Goal: Task Accomplishment & Management: Use online tool/utility

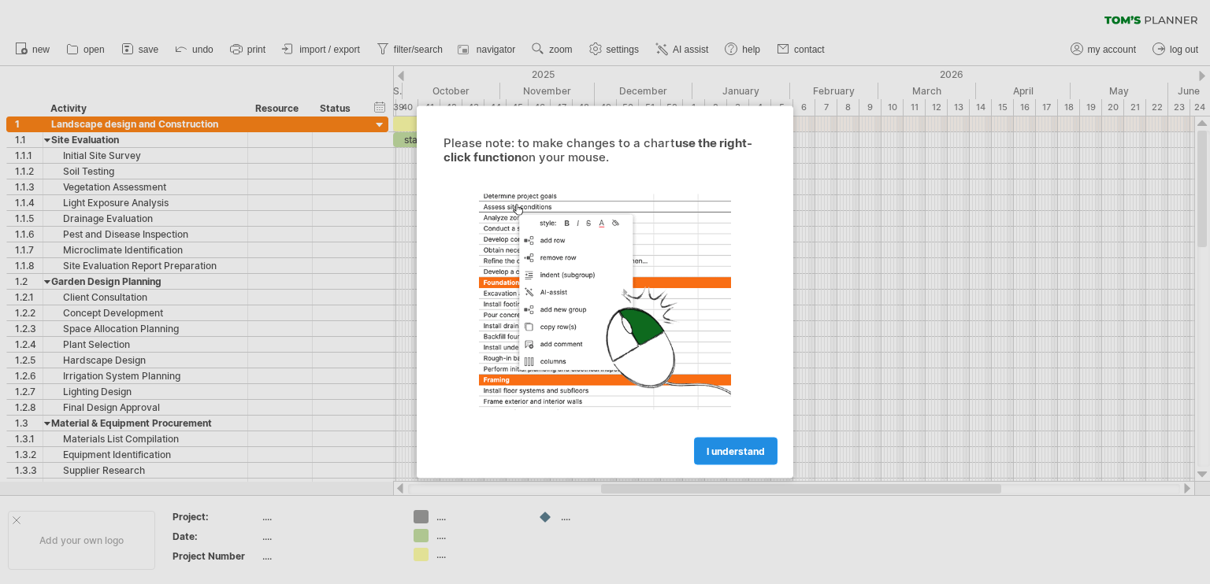
click at [746, 446] on span "I understand" at bounding box center [735, 452] width 58 height 12
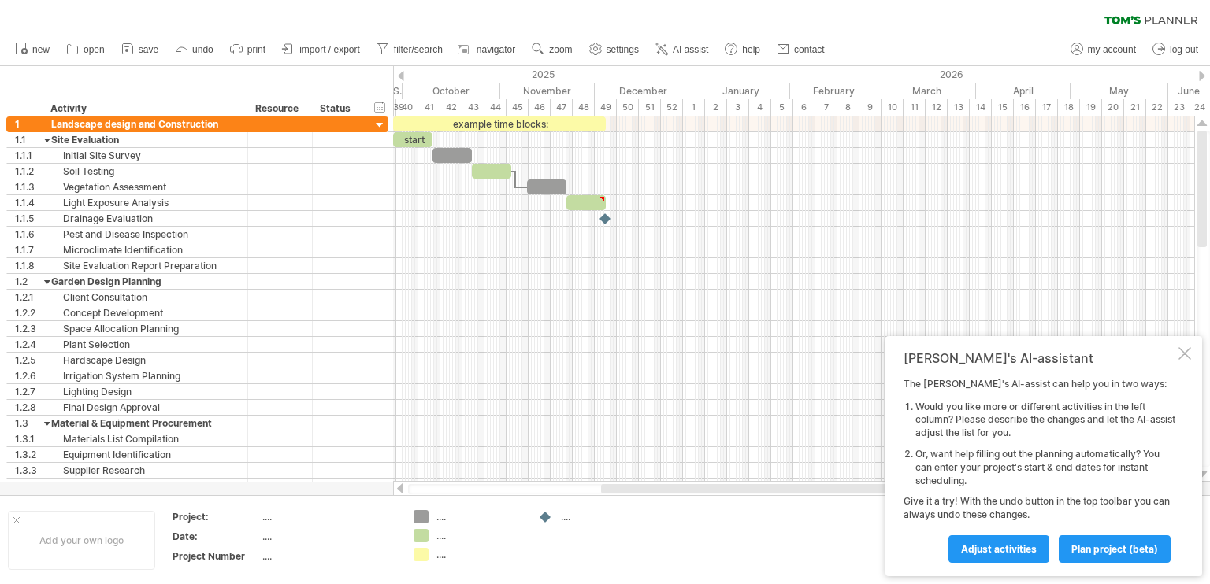
click at [457, 87] on div "October" at bounding box center [451, 91] width 98 height 17
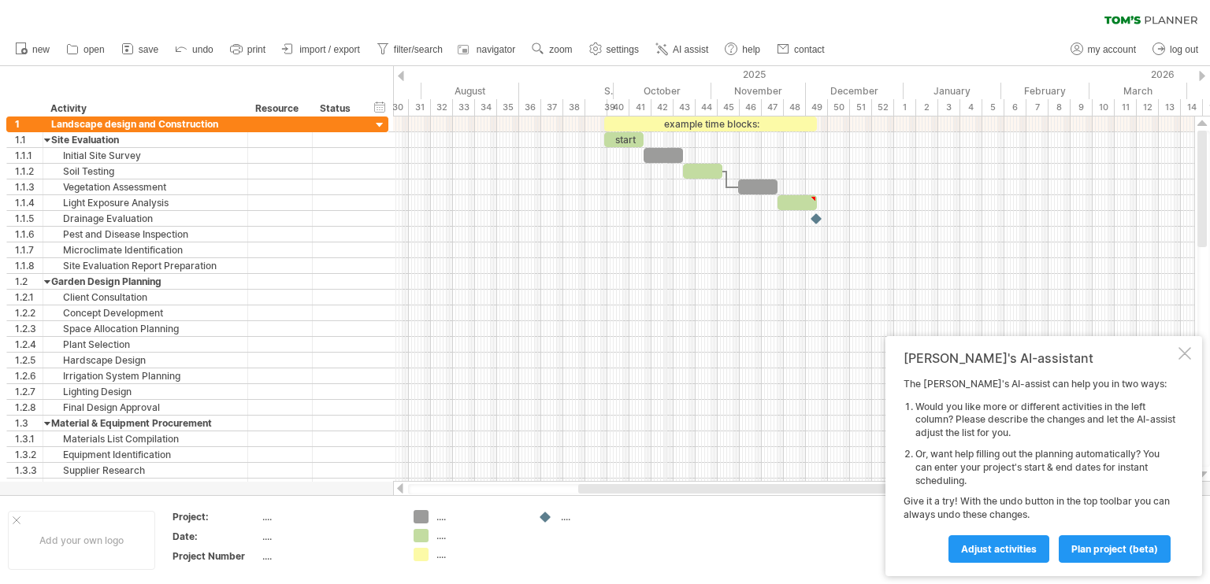
drag, startPoint x: 454, startPoint y: 87, endPoint x: 665, endPoint y: 94, distance: 211.9
click at [665, 94] on div "October" at bounding box center [662, 91] width 98 height 17
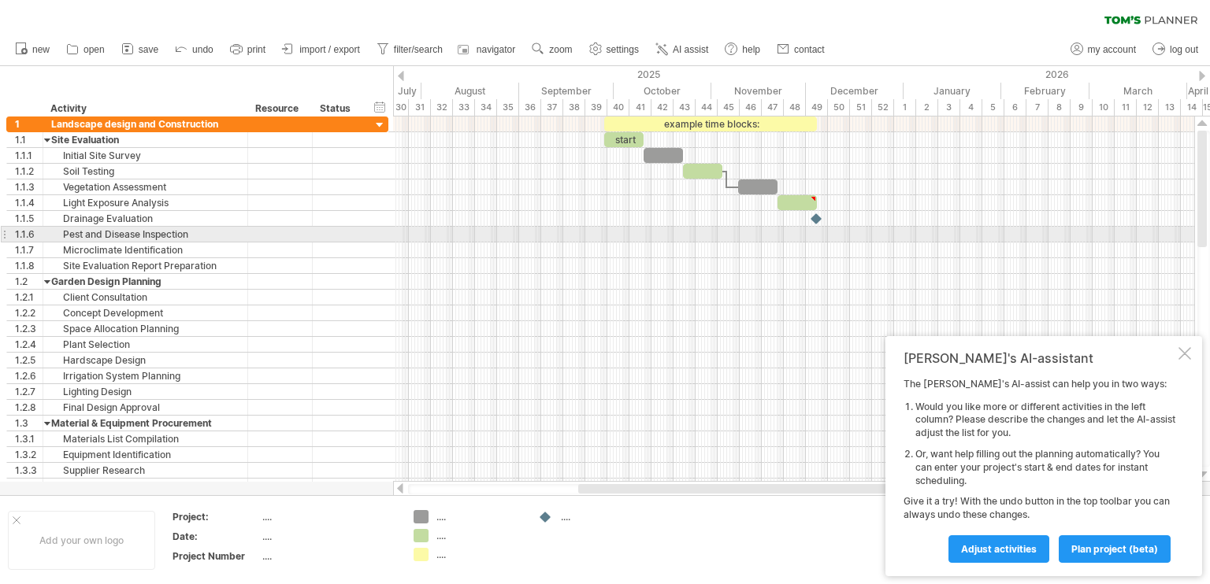
click at [808, 235] on div at bounding box center [793, 235] width 801 height 16
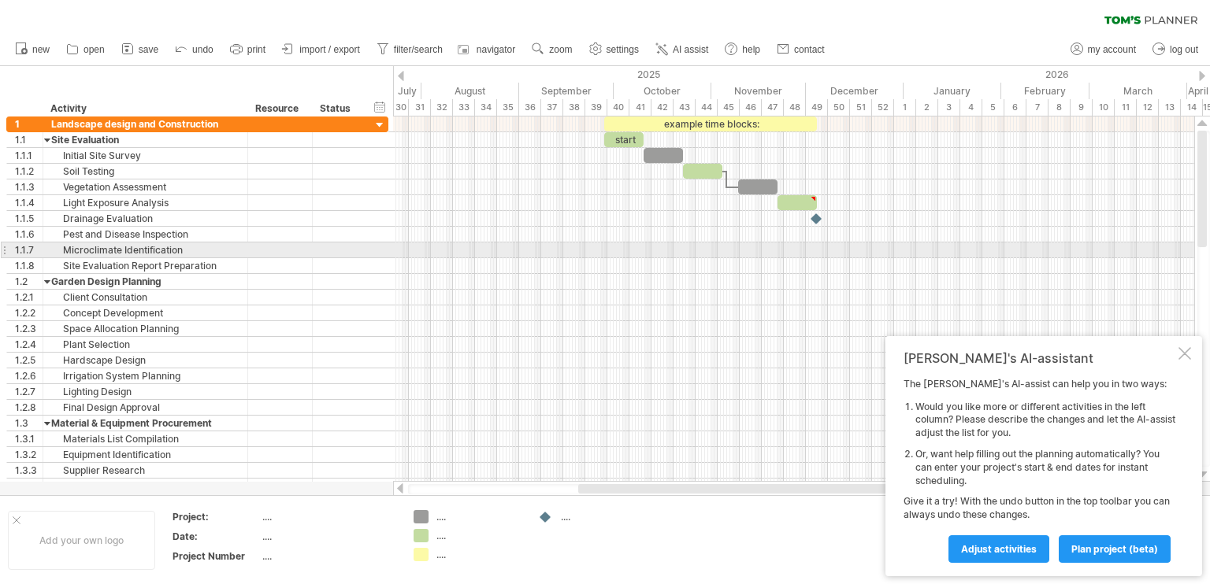
click at [816, 258] on div at bounding box center [793, 266] width 801 height 16
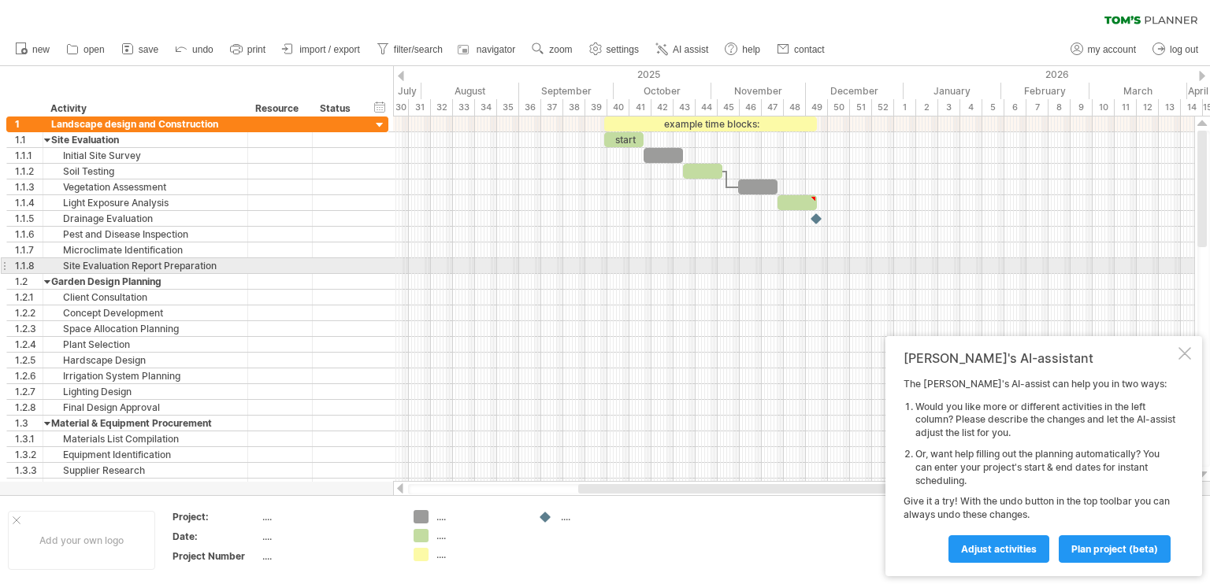
click at [816, 270] on div at bounding box center [793, 266] width 801 height 16
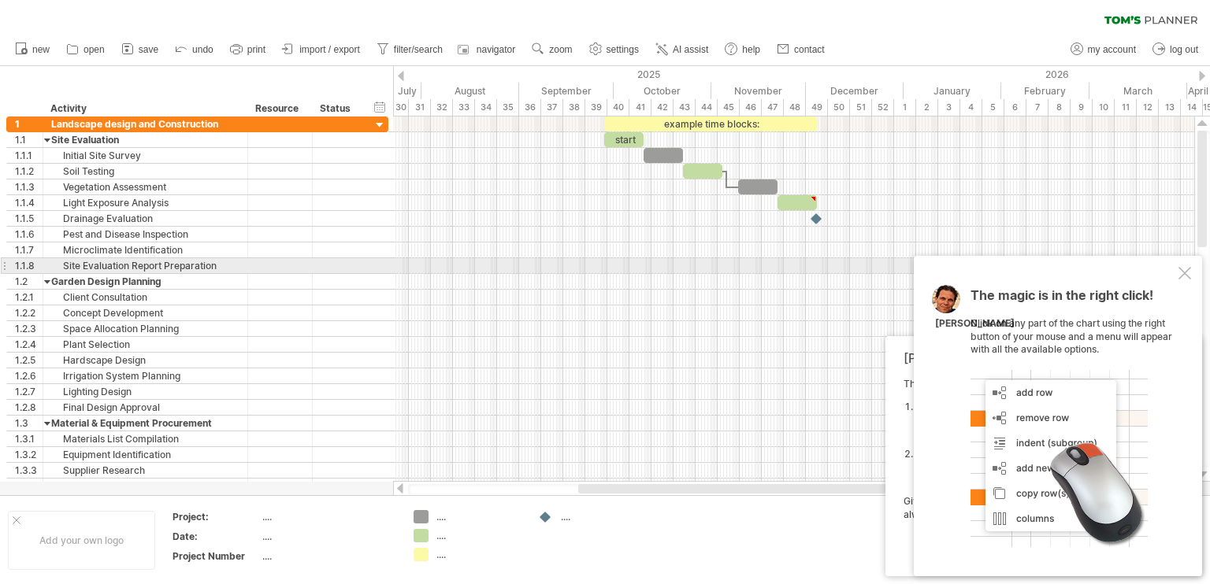
click at [816, 270] on div at bounding box center [793, 266] width 801 height 16
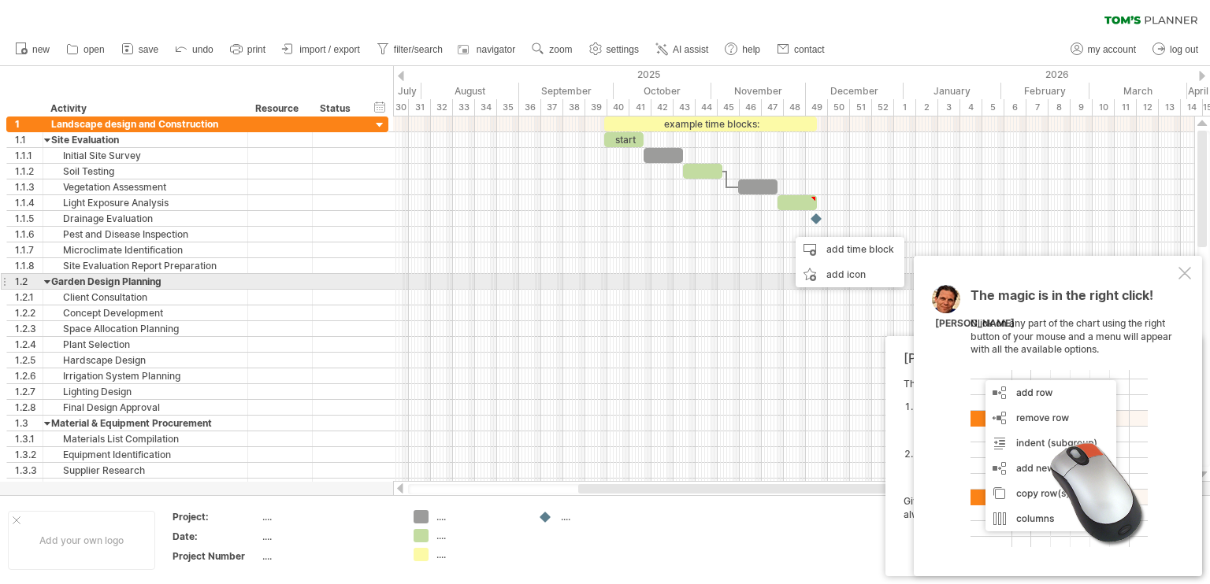
click at [1187, 276] on div at bounding box center [1184, 273] width 13 height 13
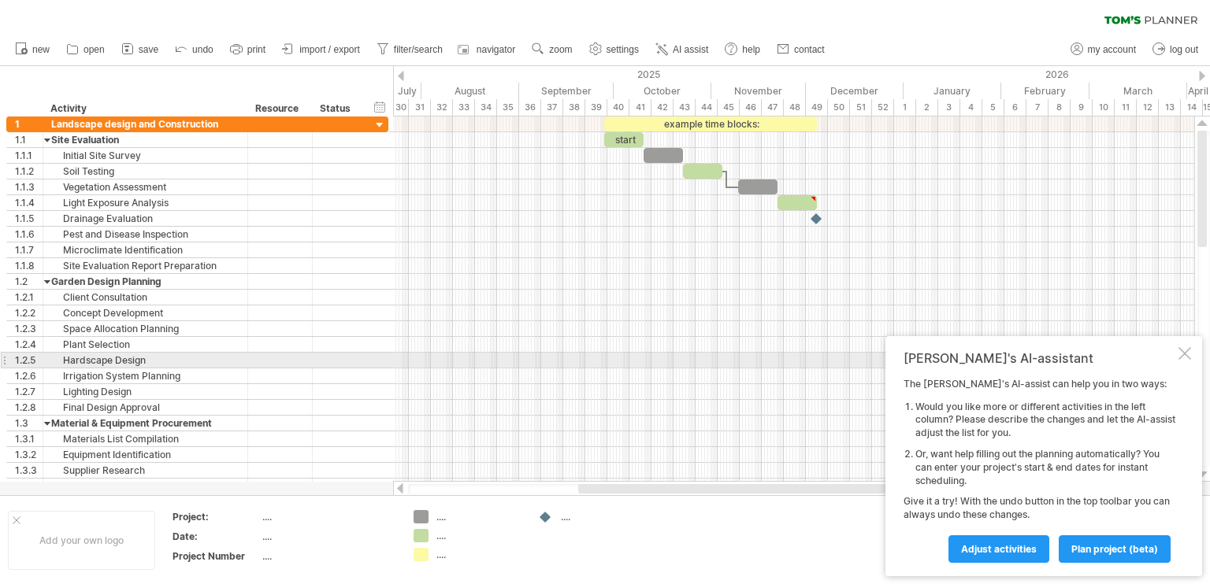
click at [1181, 357] on div at bounding box center [1184, 353] width 13 height 13
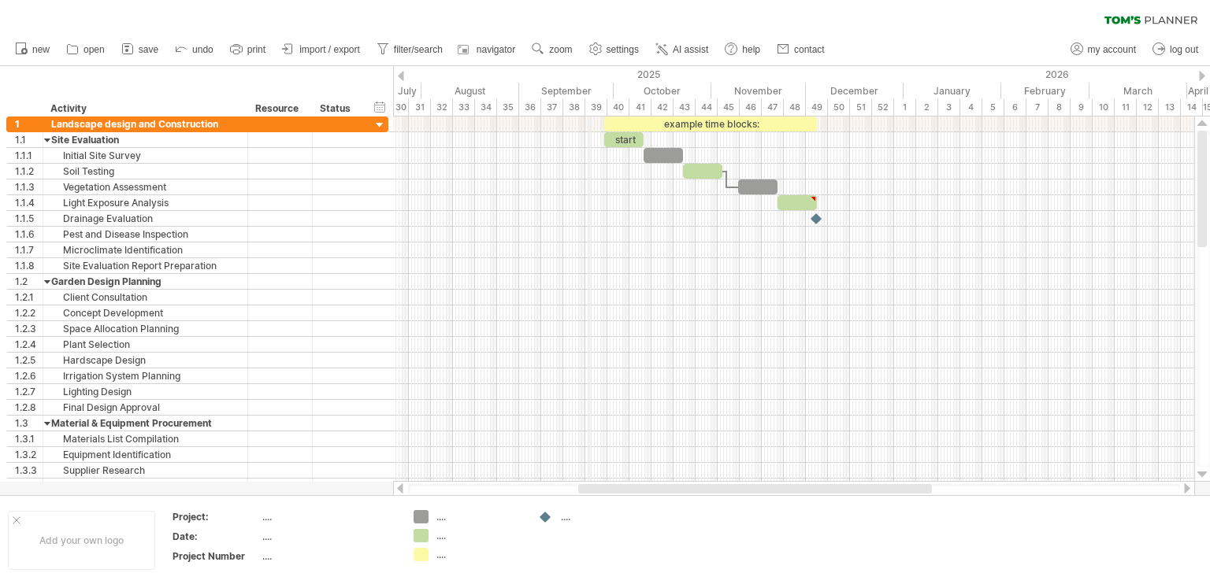
click at [588, 75] on div "2025" at bounding box center [329, 74] width 1150 height 17
click at [625, 99] on div "timeline settings" at bounding box center [642, 98] width 117 height 25
select select "*"
select select "**"
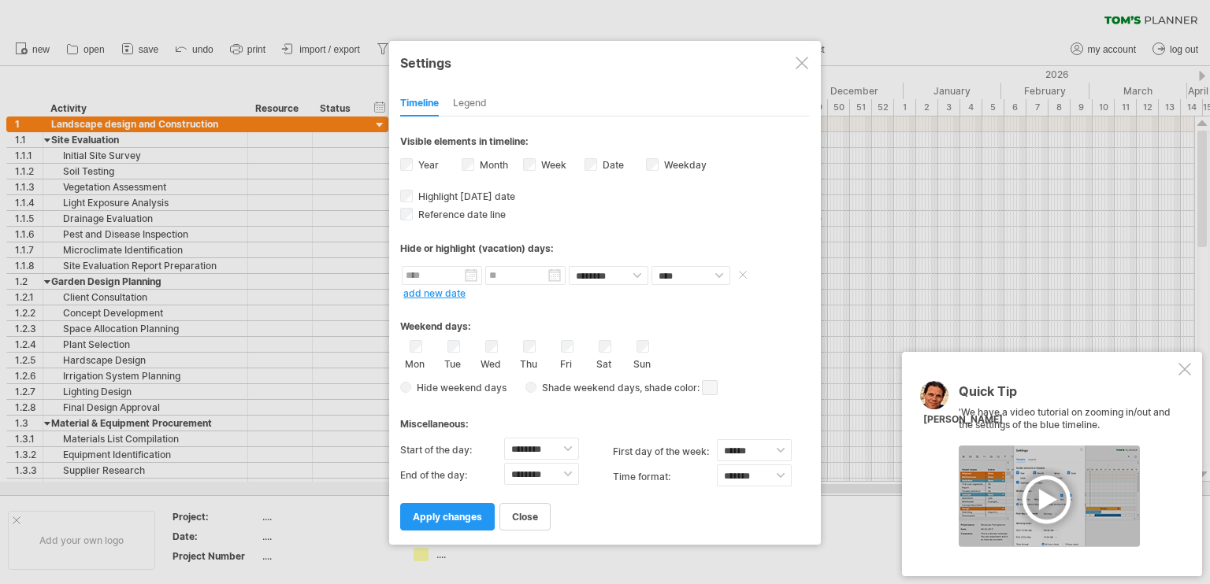
click at [444, 272] on input "text" at bounding box center [442, 275] width 80 height 19
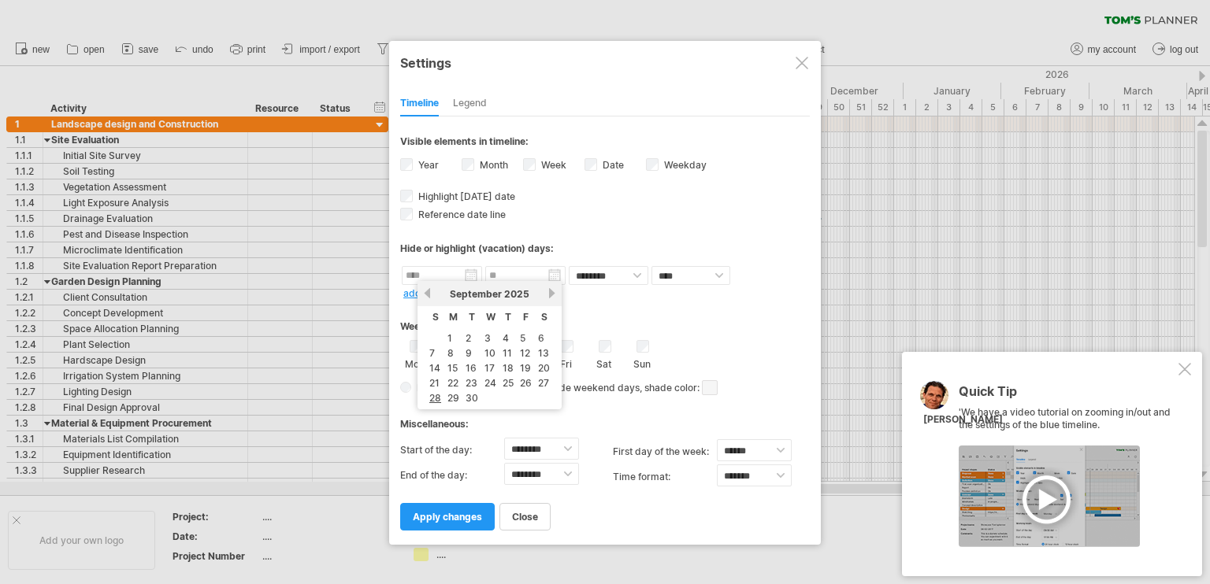
click at [552, 291] on link "next" at bounding box center [552, 293] width 12 height 12
click at [482, 334] on link "1" at bounding box center [486, 338] width 8 height 15
type input "********"
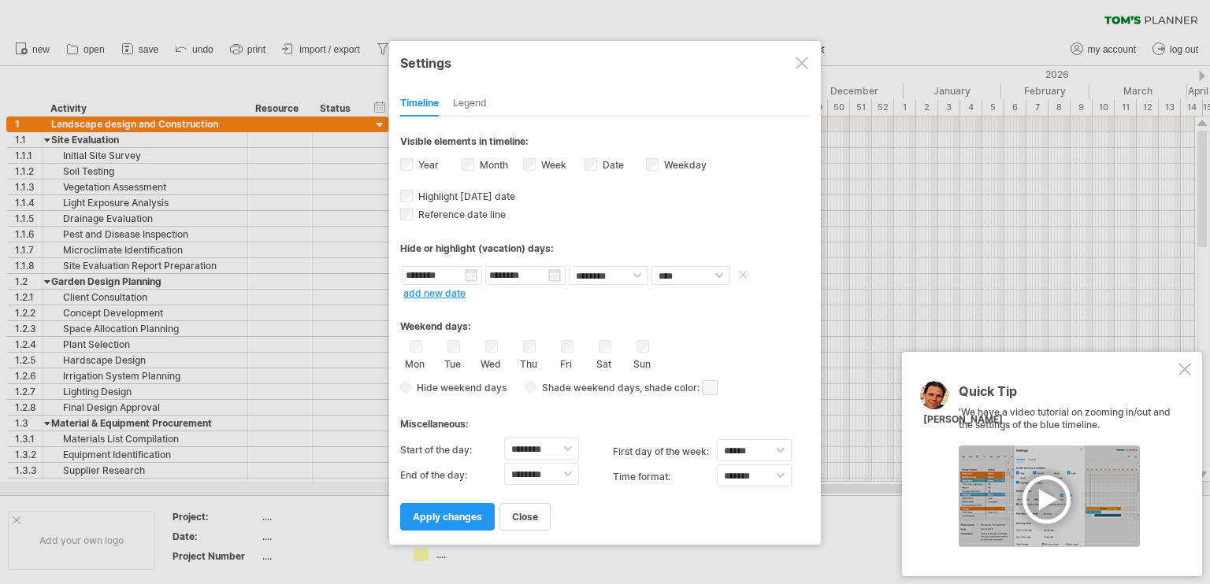
click at [552, 273] on input "********" at bounding box center [525, 275] width 80 height 19
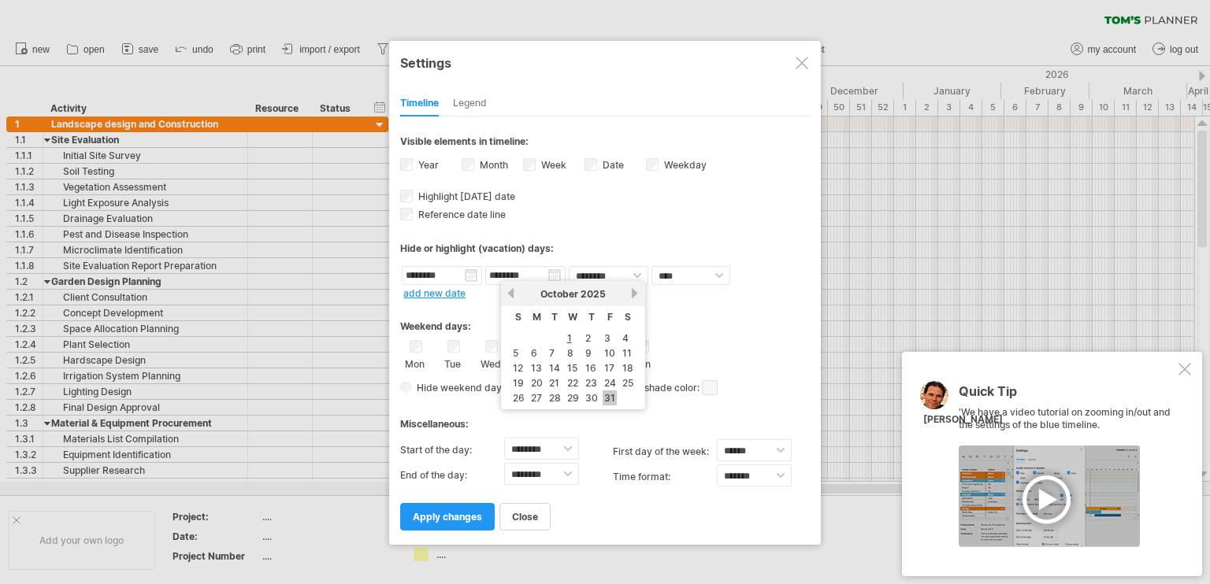
click at [606, 395] on link "31" at bounding box center [609, 398] width 14 height 15
type input "********"
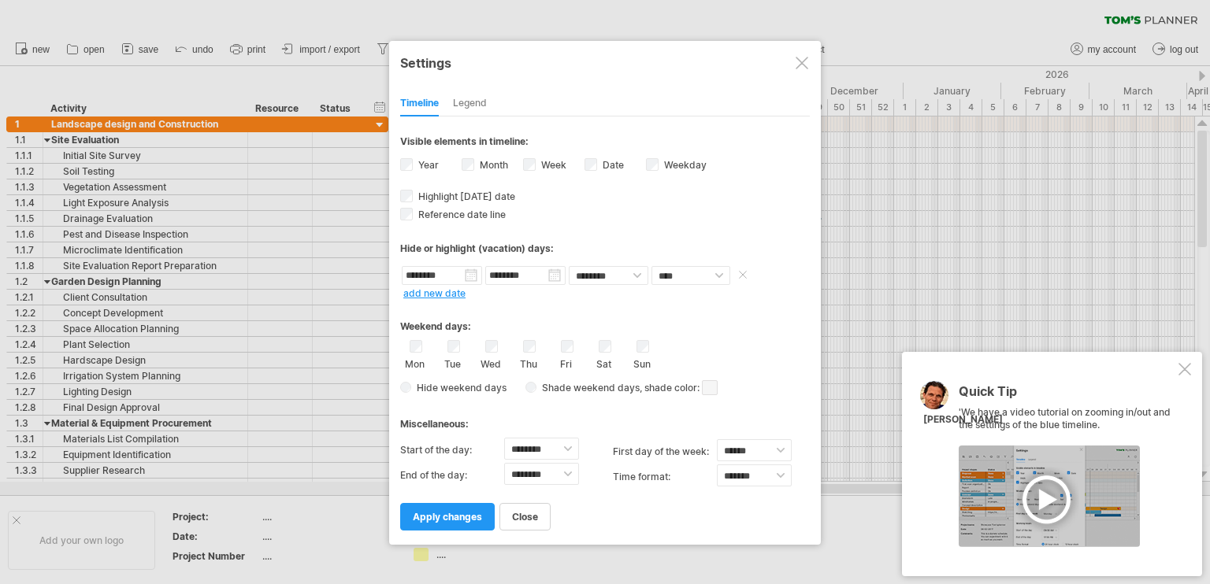
click at [743, 274] on span at bounding box center [743, 275] width 16 height 12
click at [460, 509] on link "apply changes" at bounding box center [447, 517] width 94 height 28
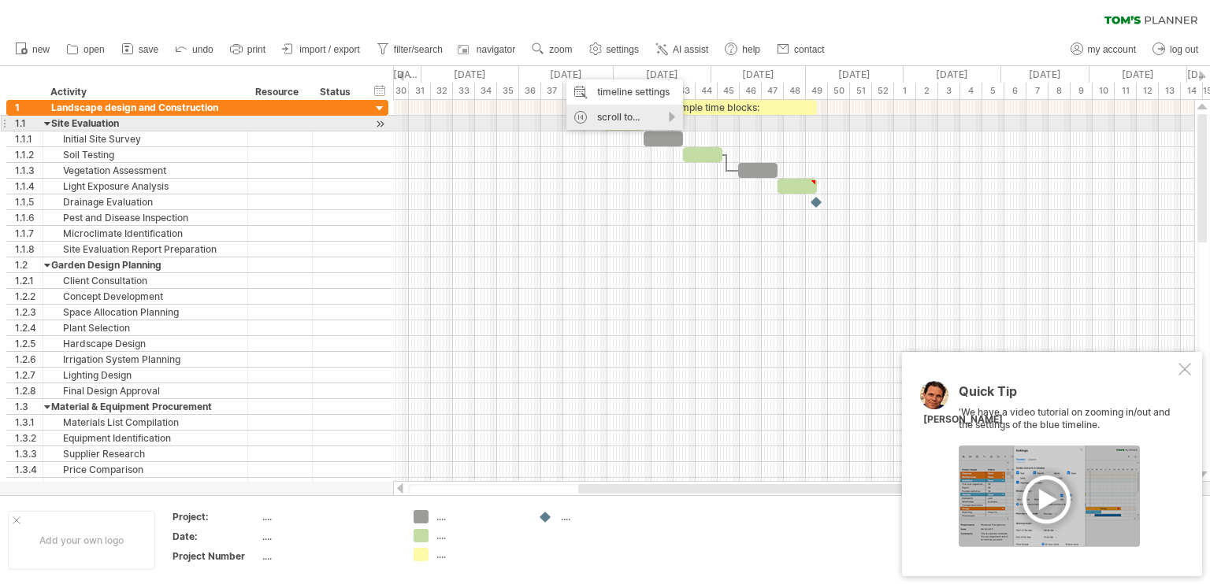
click at [668, 118] on div "scroll to..." at bounding box center [624, 117] width 117 height 25
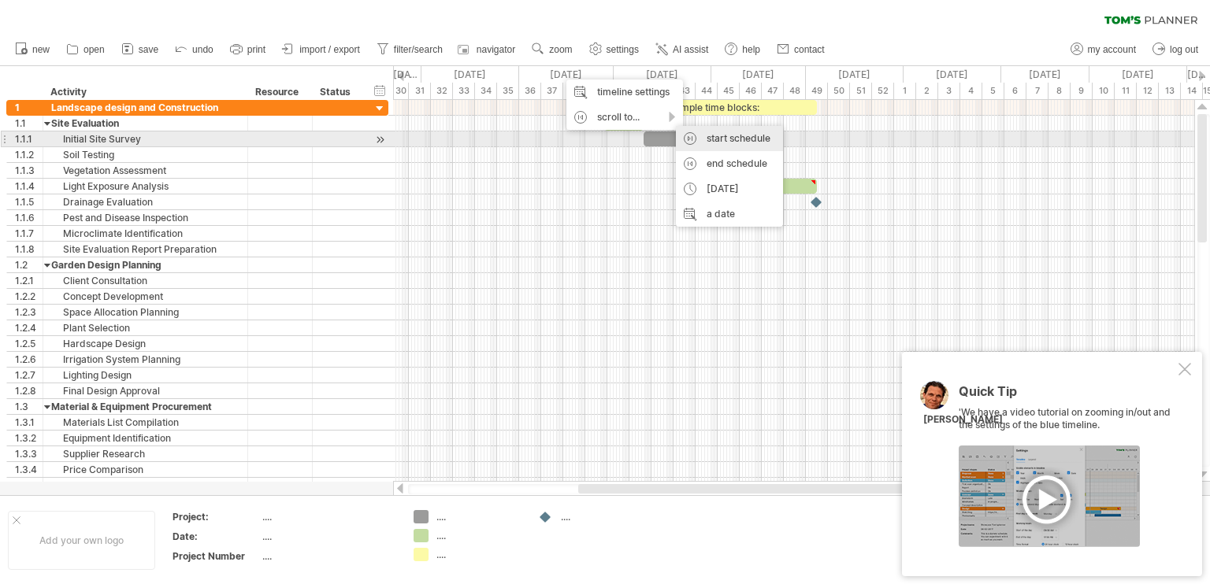
click at [712, 139] on div "start schedule" at bounding box center [729, 138] width 107 height 25
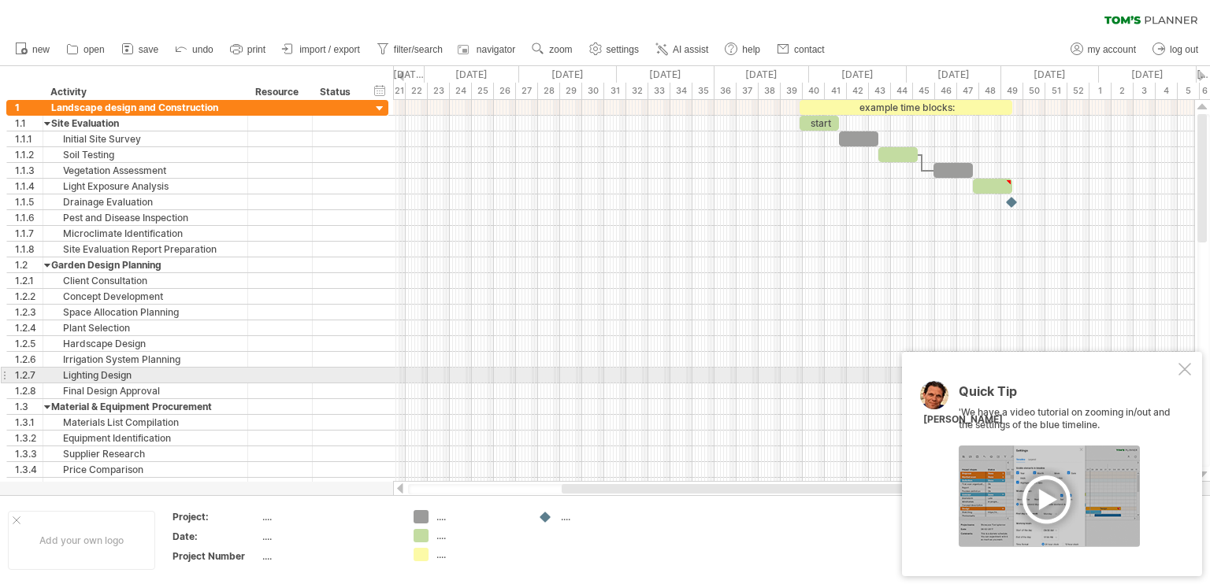
click at [1179, 369] on div at bounding box center [1184, 369] width 13 height 13
